Goal: Task Accomplishment & Management: Manage account settings

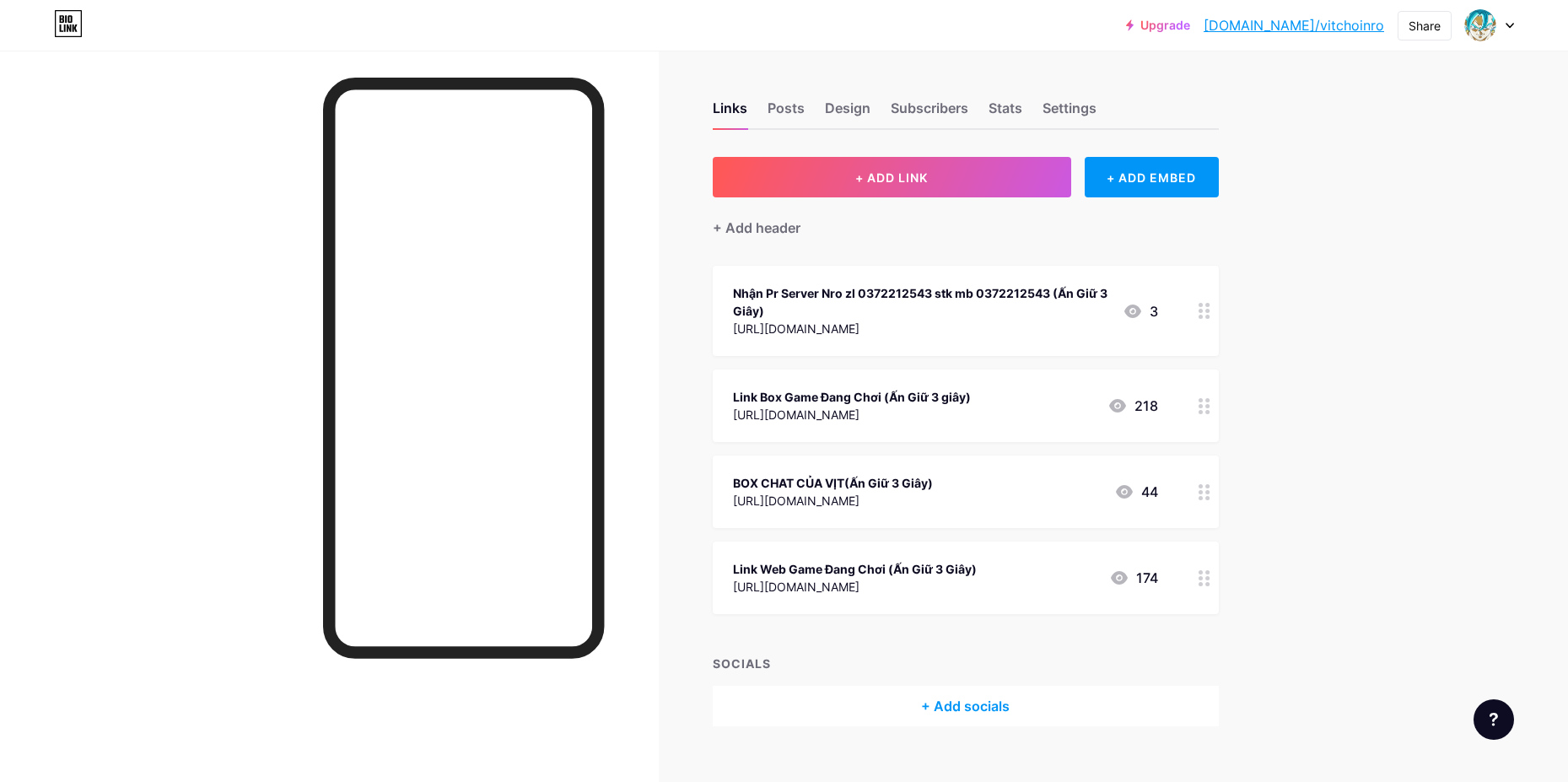
click at [1199, 568] on div at bounding box center [1204, 577] width 29 height 73
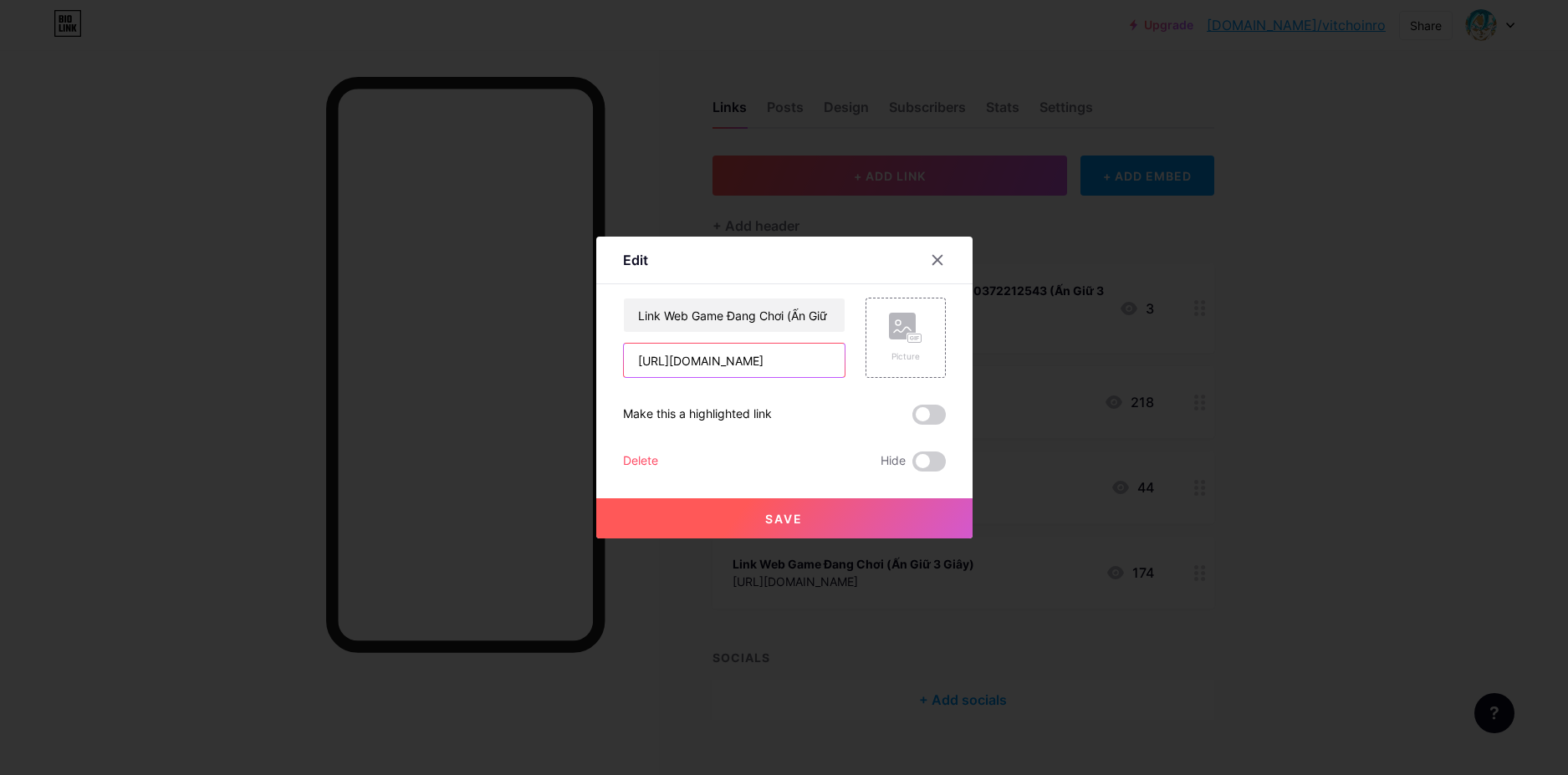
click at [830, 374] on input "[URL][DOMAIN_NAME]" at bounding box center [733, 360] width 221 height 33
click at [830, 374] on input "[URL][DOMAIN_NAME]" at bounding box center [733, 360] width 221 height 33
paste input "[URL][DOMAIN_NAME]"
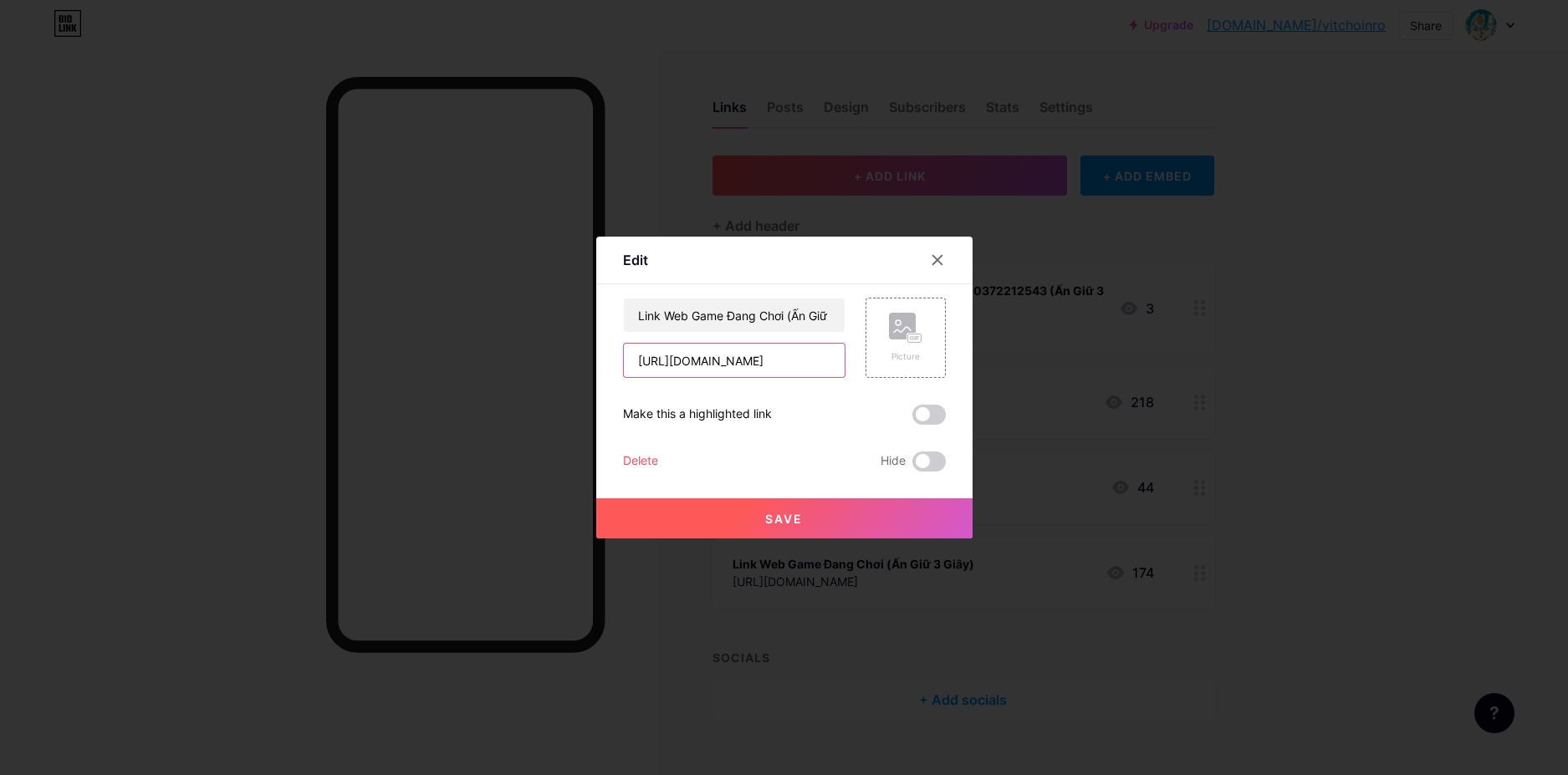
type input "[URL][DOMAIN_NAME]"
click at [772, 534] on button "Save" at bounding box center [784, 518] width 376 height 40
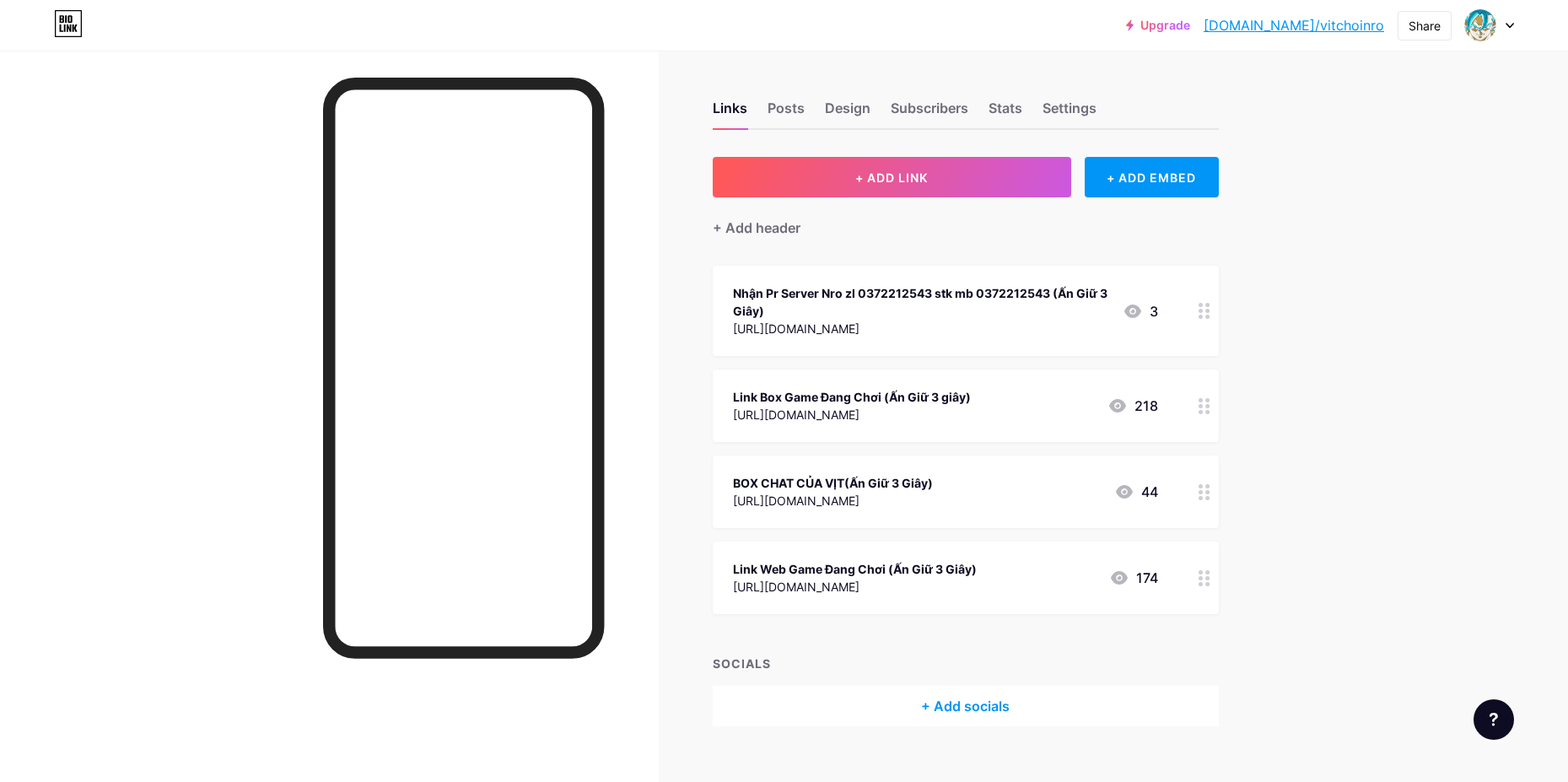
click at [1400, 390] on div "Upgrade [DOMAIN_NAME]/vitcho... [DOMAIN_NAME]/vitchoinro Share Switch accounts …" at bounding box center [784, 405] width 1568 height 811
click at [1218, 405] on div at bounding box center [1204, 405] width 29 height 73
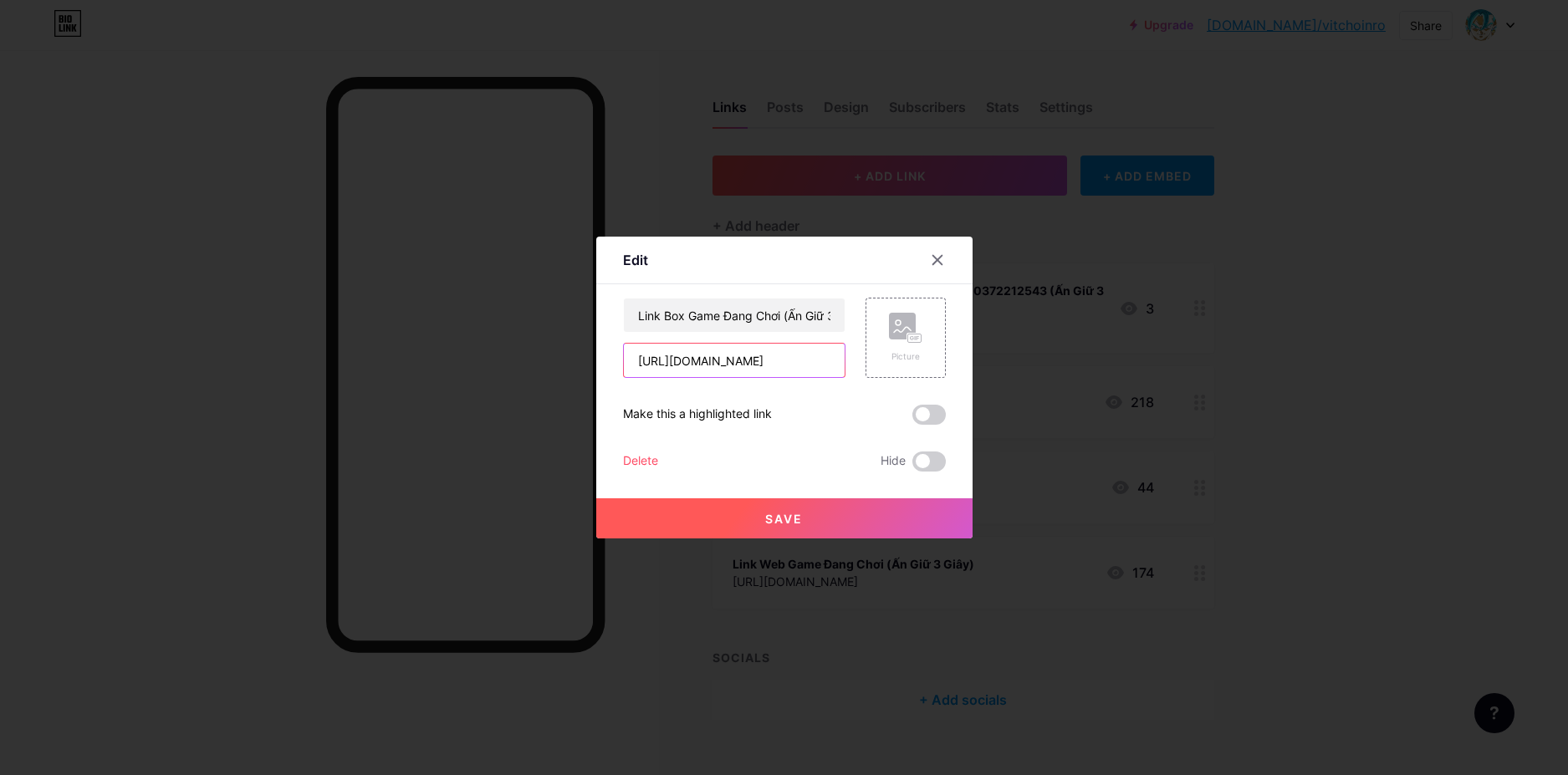
click at [780, 367] on input "[URL][DOMAIN_NAME]" at bounding box center [733, 360] width 221 height 33
paste input "[URL][DOMAIN_NAME]"
type input "[URL][DOMAIN_NAME]"
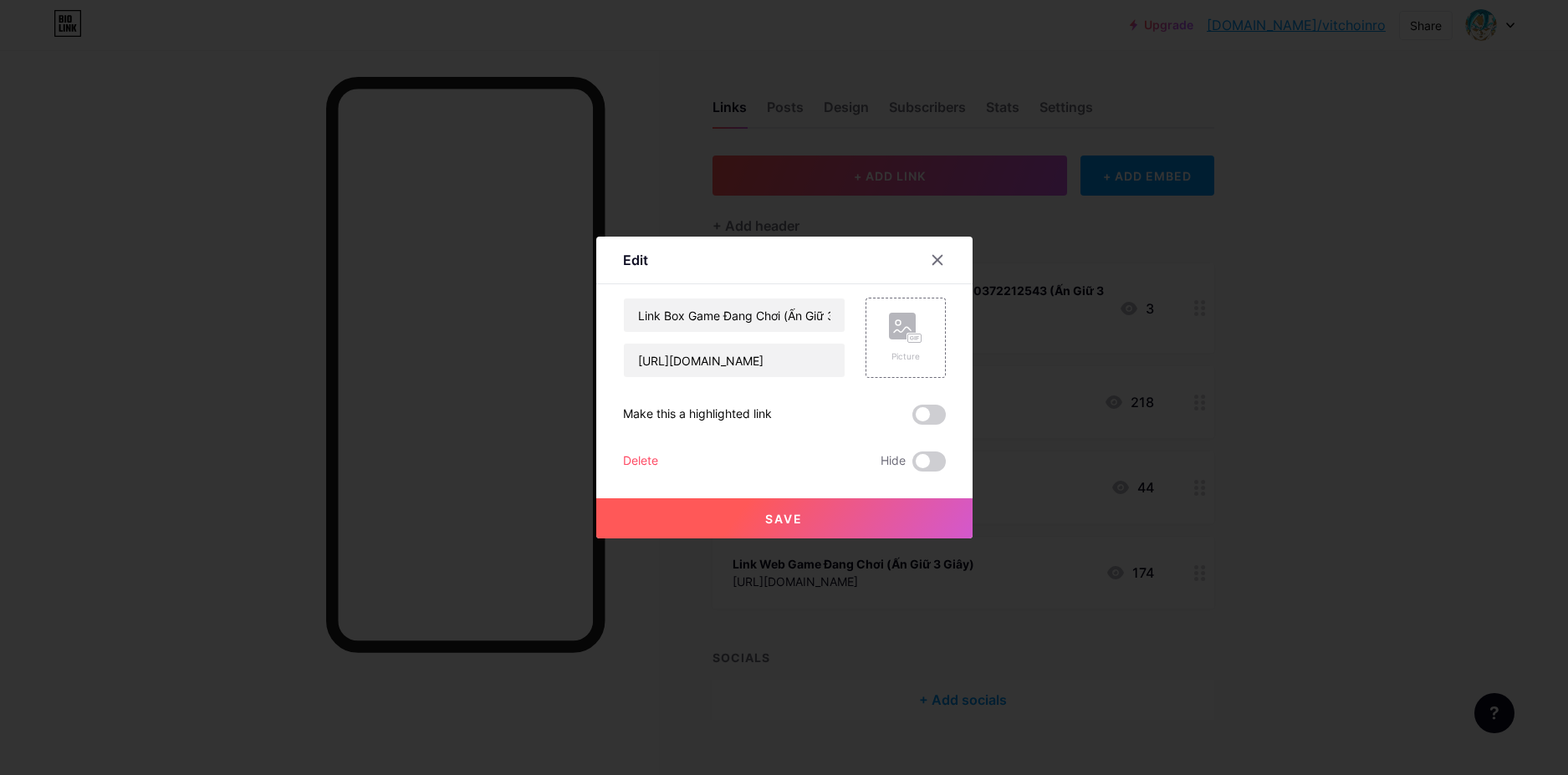
click at [842, 512] on button "Save" at bounding box center [784, 518] width 376 height 40
